Goal: Task Accomplishment & Management: Use online tool/utility

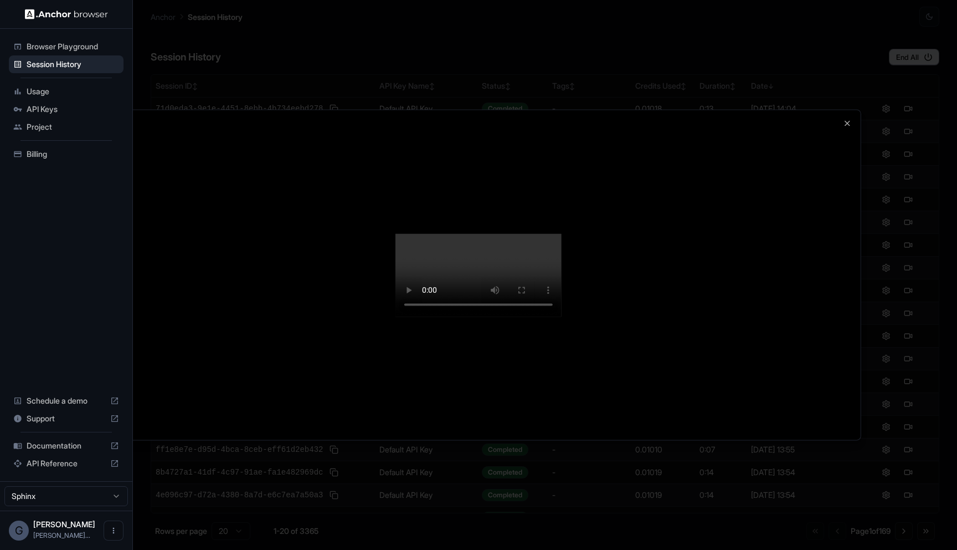
click at [839, 110] on div at bounding box center [478, 275] width 765 height 330
click at [849, 121] on icon "button" at bounding box center [847, 123] width 4 height 4
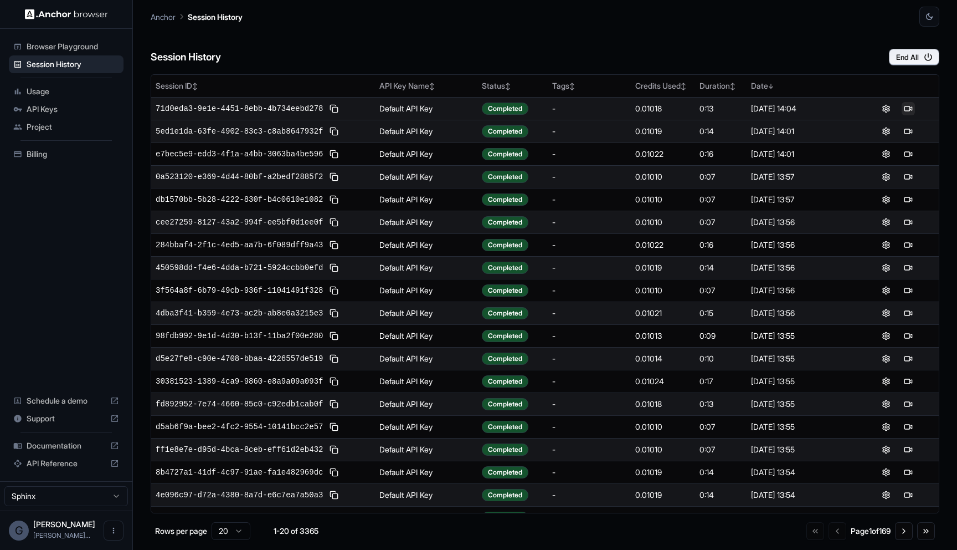
click at [907, 108] on button at bounding box center [908, 108] width 13 height 13
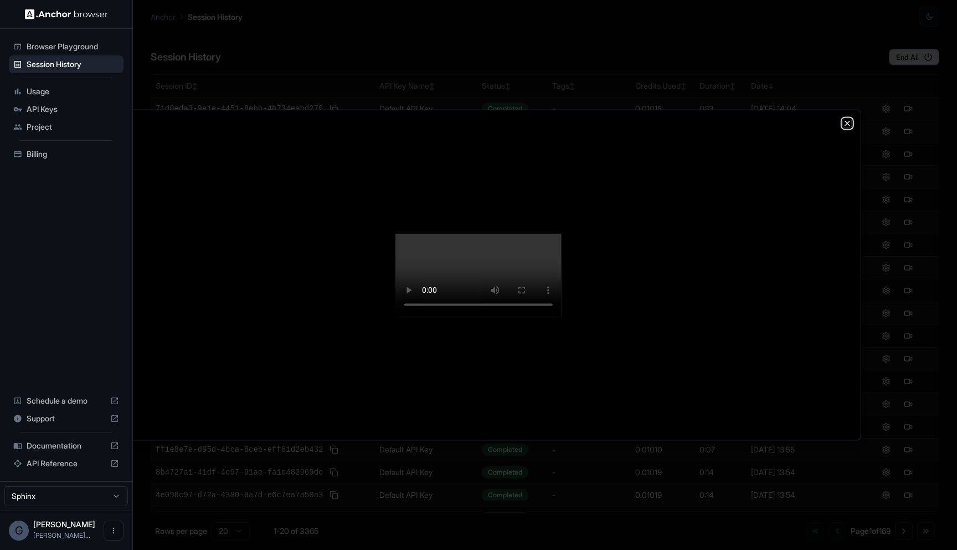
click at [848, 119] on icon "button" at bounding box center [847, 123] width 9 height 9
